Goal: Task Accomplishment & Management: Manage account settings

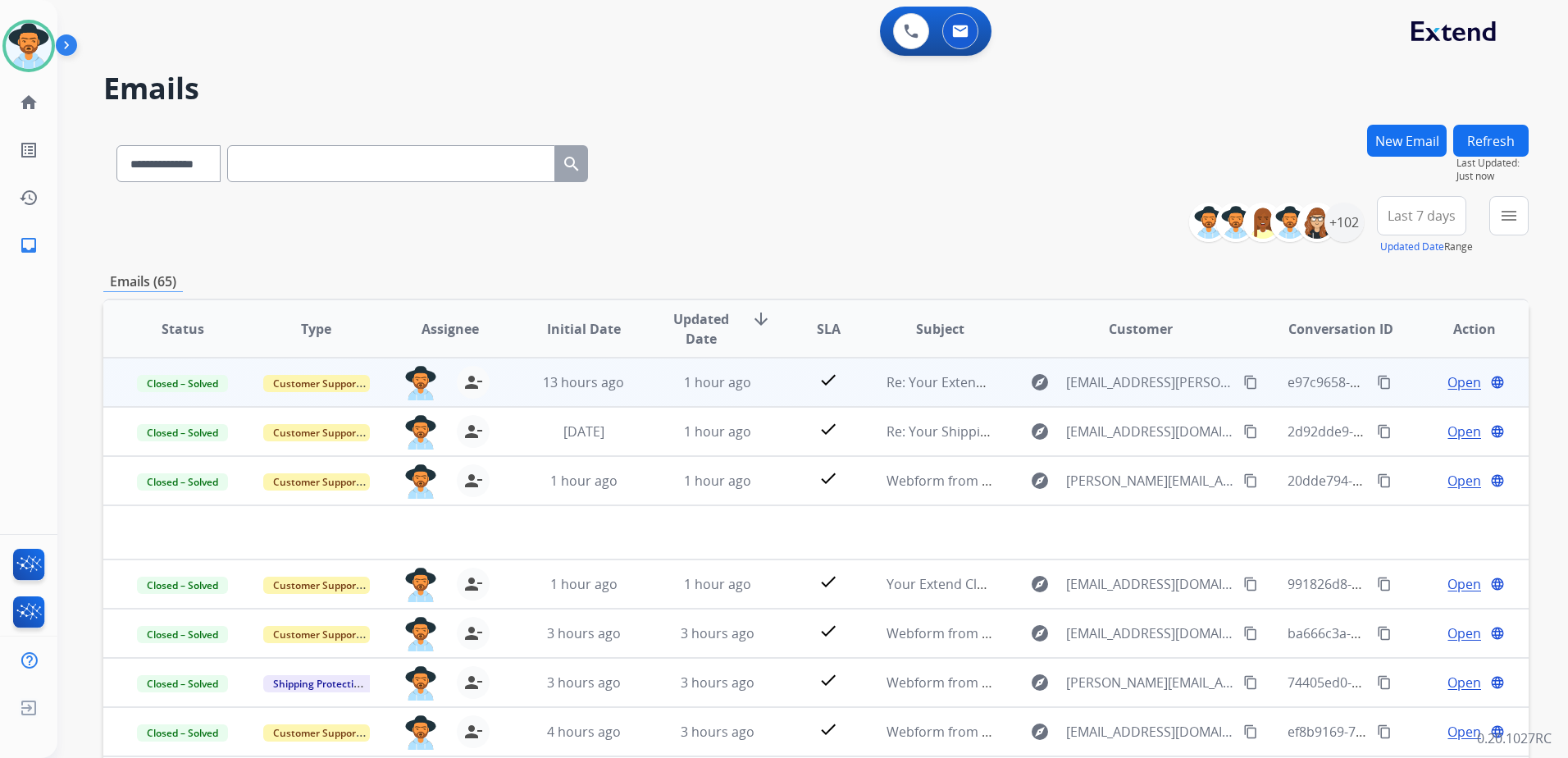
select select "**********"
click at [17, 39] on img at bounding box center [29, 46] width 46 height 46
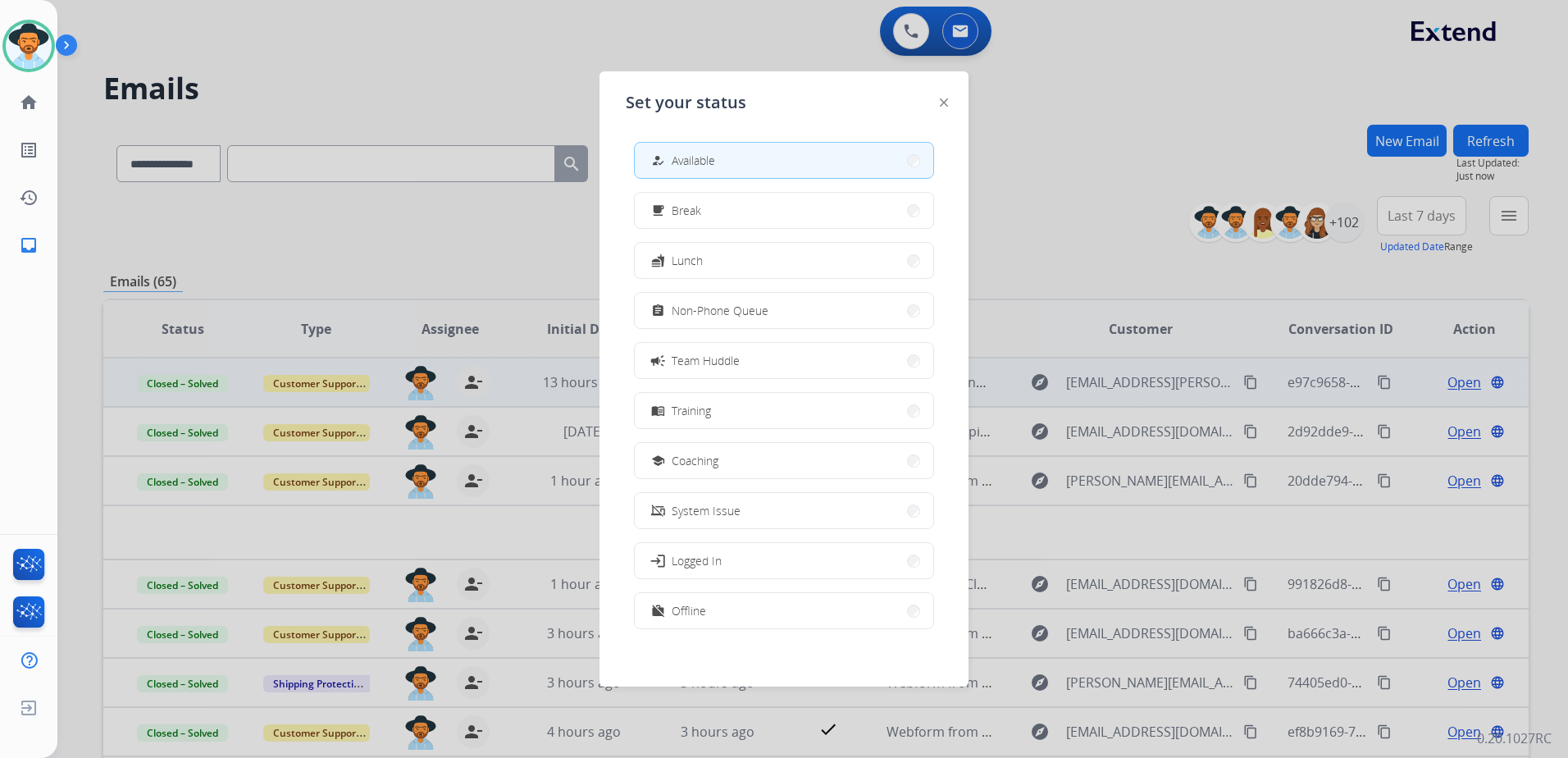
click at [474, 254] on div at bounding box center [784, 379] width 1568 height 758
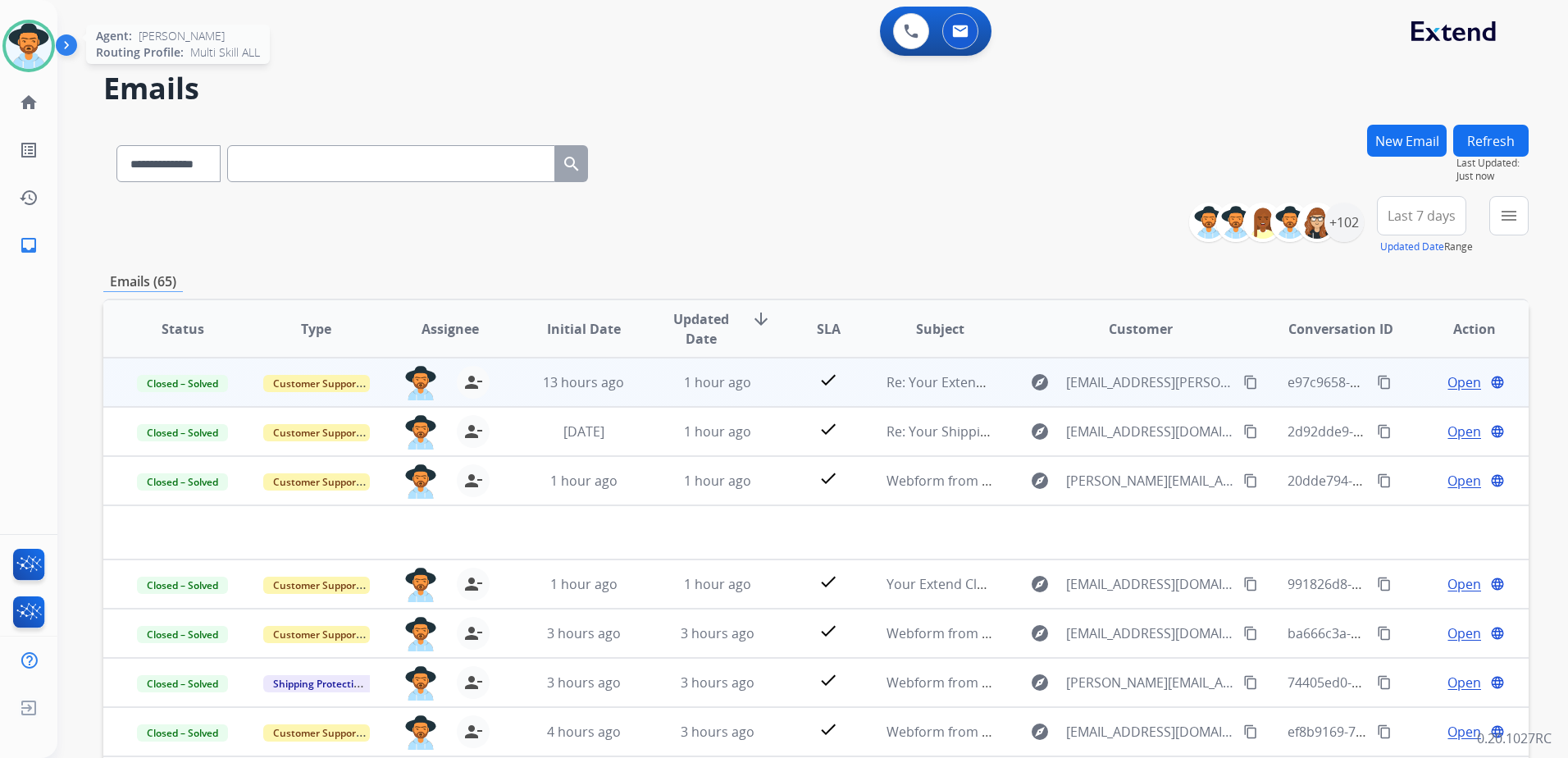
click at [10, 59] on img at bounding box center [29, 46] width 46 height 46
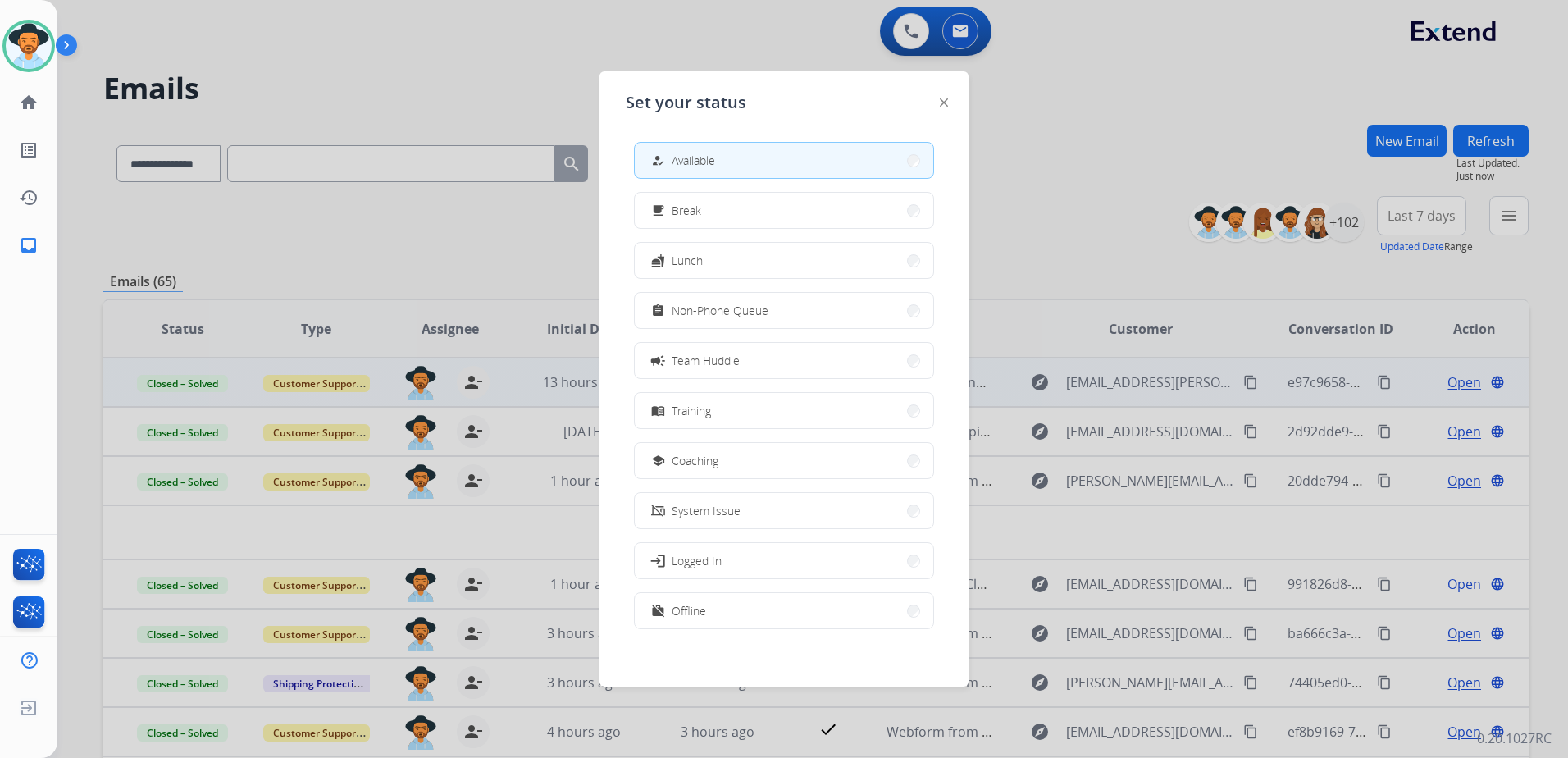
click at [342, 229] on div at bounding box center [784, 379] width 1568 height 758
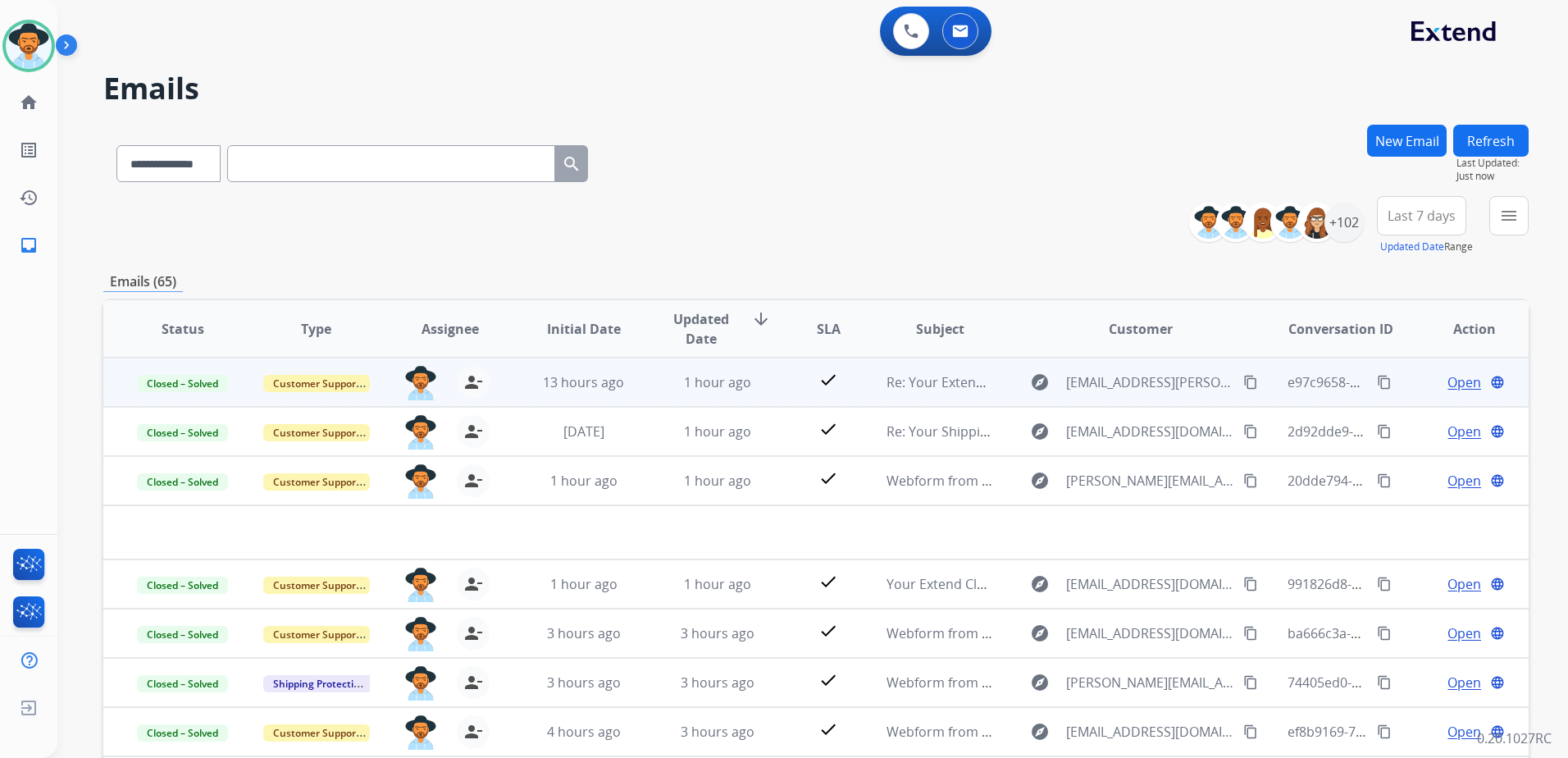
click at [1483, 140] on button "Refresh" at bounding box center [1491, 141] width 75 height 32
click at [19, 49] on img at bounding box center [29, 46] width 46 height 46
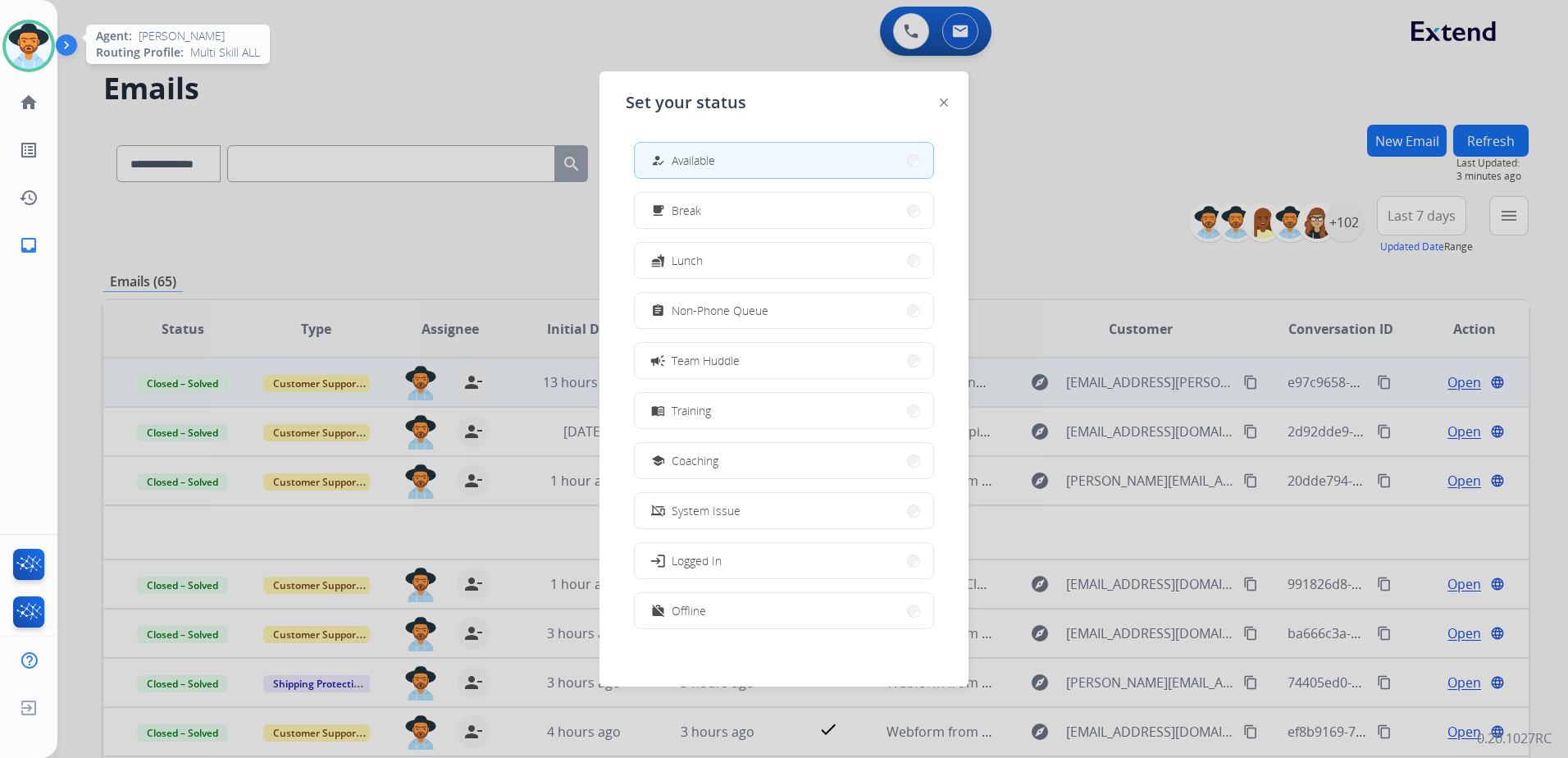
click at [18, 49] on img at bounding box center [29, 46] width 46 height 46
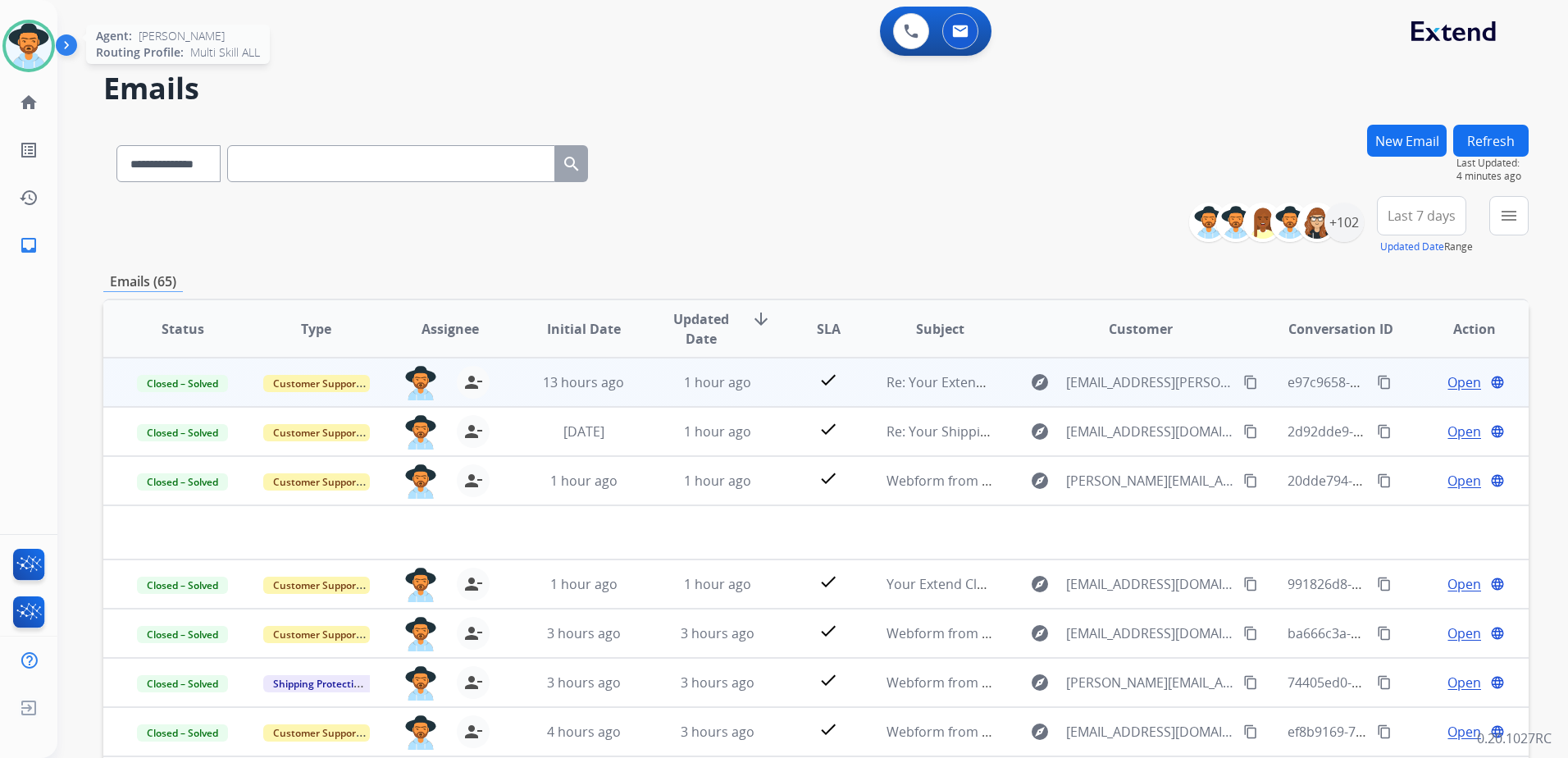
click at [38, 55] on img at bounding box center [29, 46] width 46 height 46
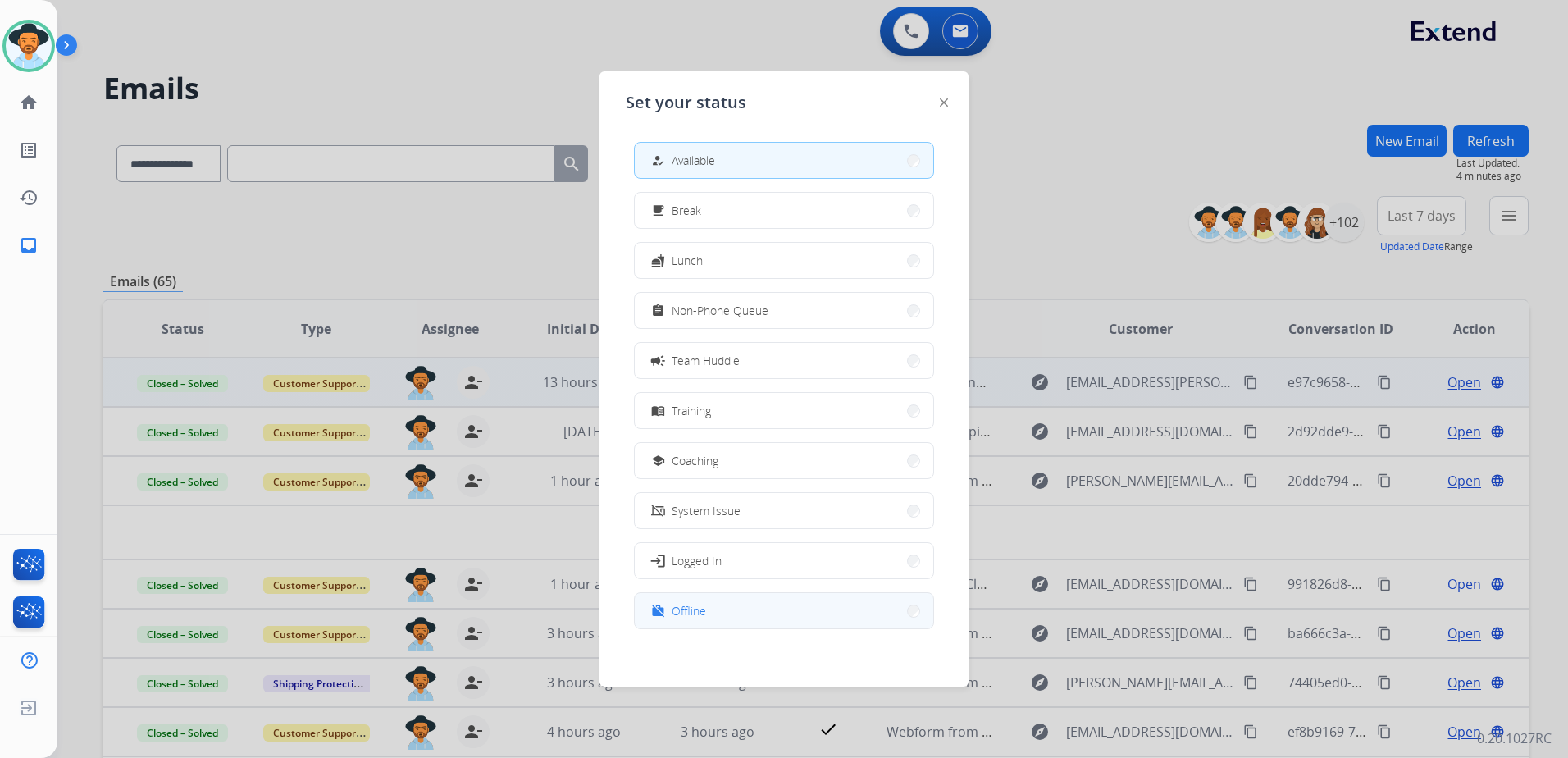
click at [783, 620] on button "work_off Offline" at bounding box center [784, 610] width 299 height 35
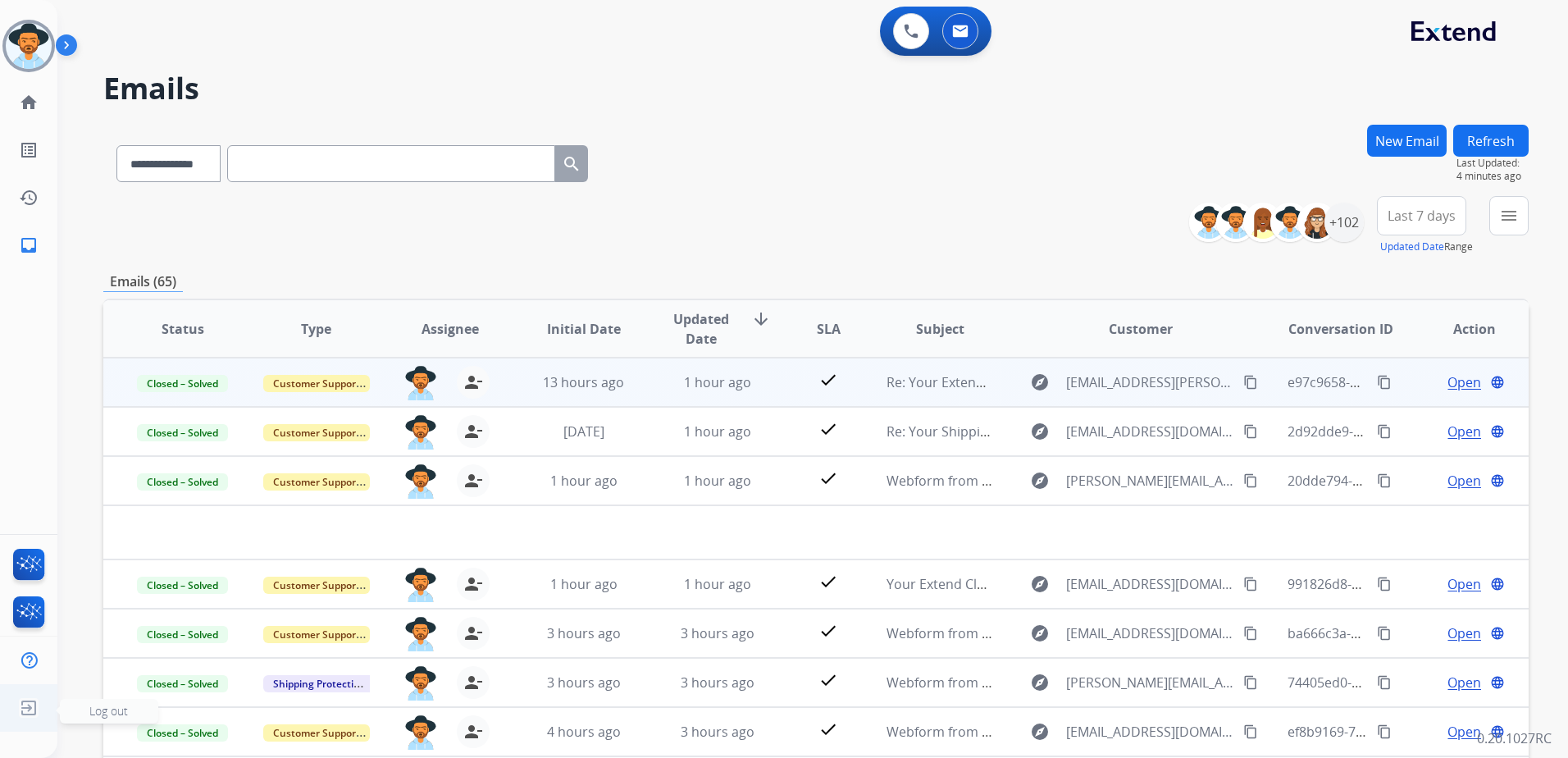
click at [17, 704] on img at bounding box center [29, 707] width 30 height 32
